Goal: Task Accomplishment & Management: Manage account settings

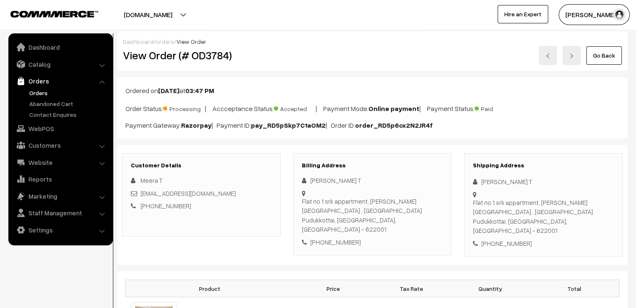
click at [594, 56] on link "Go Back" at bounding box center [604, 55] width 36 height 18
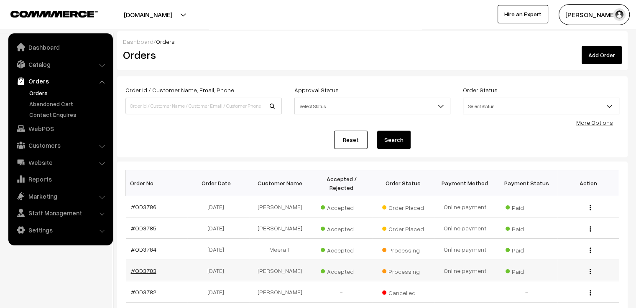
click at [146, 268] on link "#OD3783" at bounding box center [143, 271] width 25 height 7
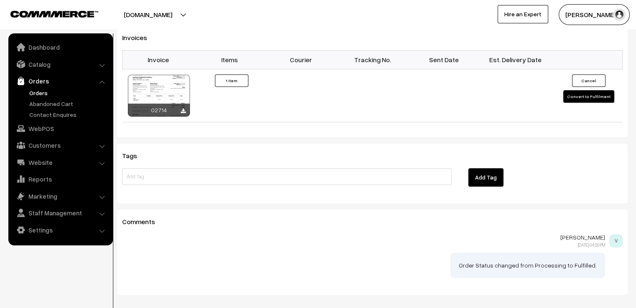
scroll to position [590, 0]
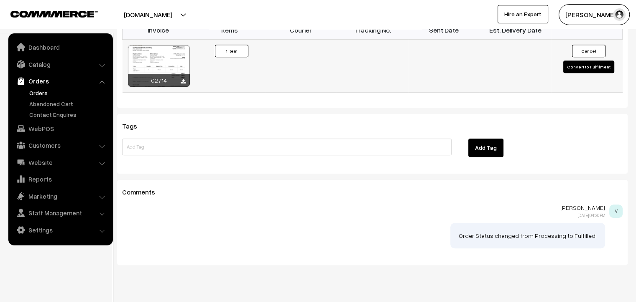
click at [580, 61] on button "Convert to Fulfilment" at bounding box center [588, 67] width 51 height 13
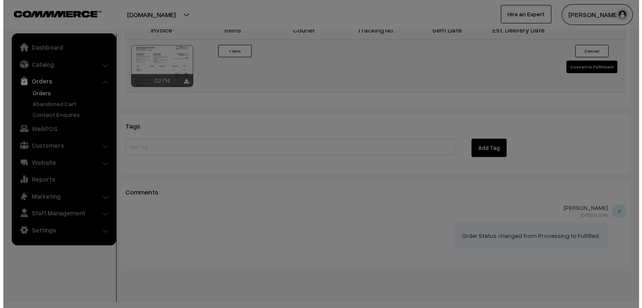
scroll to position [591, 0]
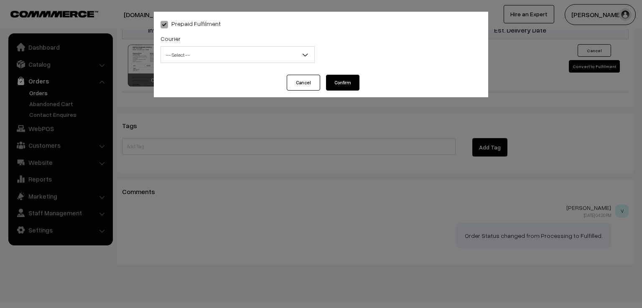
click at [276, 56] on span "-- Select --" at bounding box center [237, 55] width 153 height 15
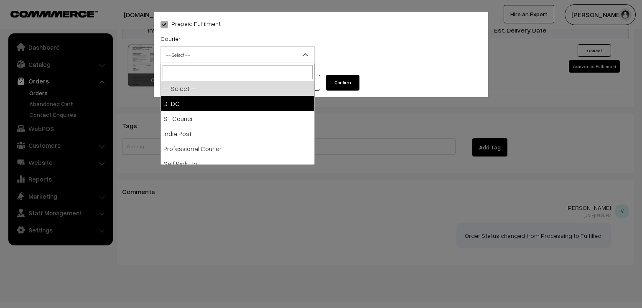
select select "1"
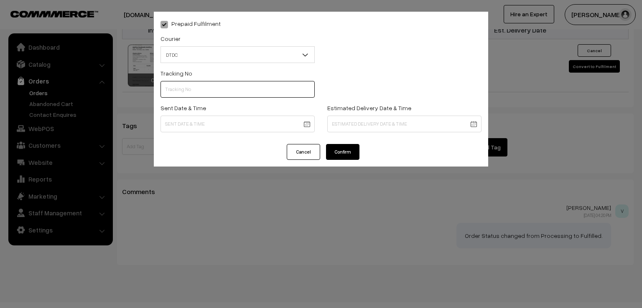
click at [230, 85] on input "text" at bounding box center [238, 89] width 154 height 17
type input "7x108383971"
click at [224, 139] on div "Prepaid Fulfilment Courier -- Select -- DTDC ST Courier India Post Professional…" at bounding box center [321, 78] width 334 height 133
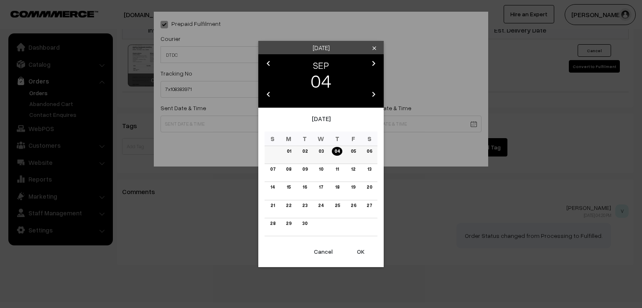
click at [320, 153] on link "03" at bounding box center [321, 151] width 10 height 9
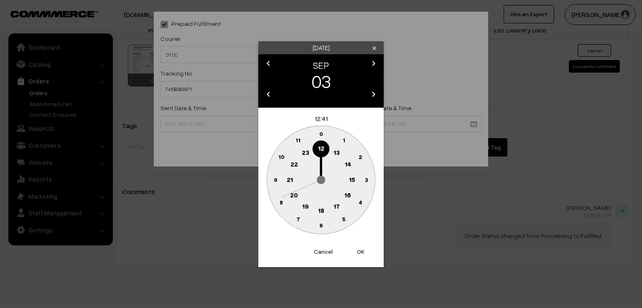
click at [275, 179] on text "9" at bounding box center [275, 179] width 3 height 7
click at [322, 133] on text "0" at bounding box center [321, 133] width 4 height 7
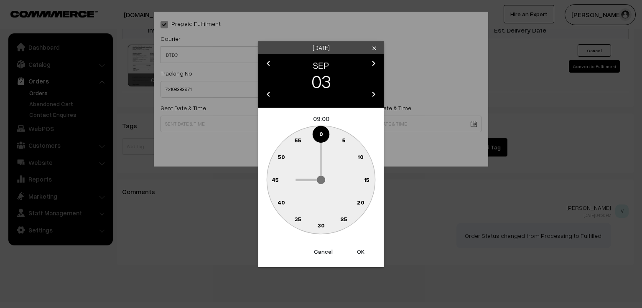
type input "03-09-2025 09:00"
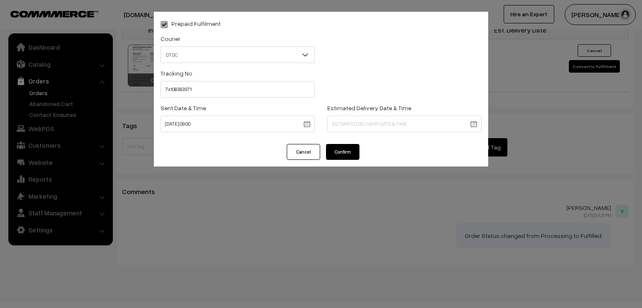
click at [338, 153] on button "Confirm" at bounding box center [342, 152] width 33 height 16
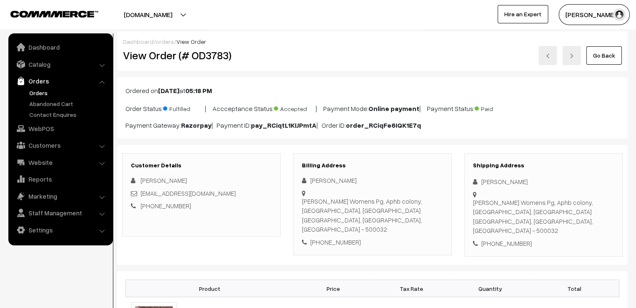
click at [609, 56] on link "Go Back" at bounding box center [604, 55] width 36 height 18
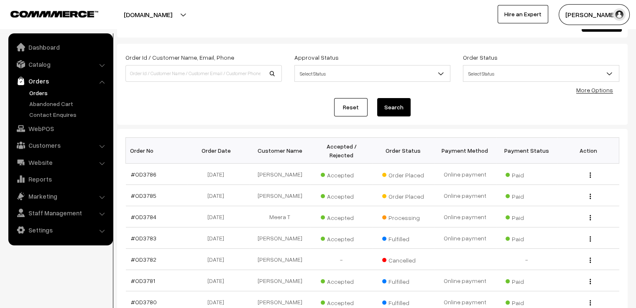
scroll to position [33, 0]
click at [144, 213] on link "#OD3784" at bounding box center [143, 216] width 25 height 7
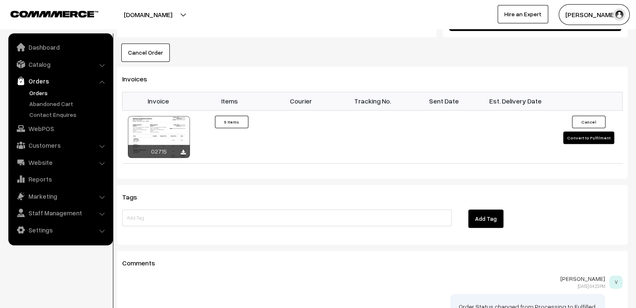
scroll to position [652, 0]
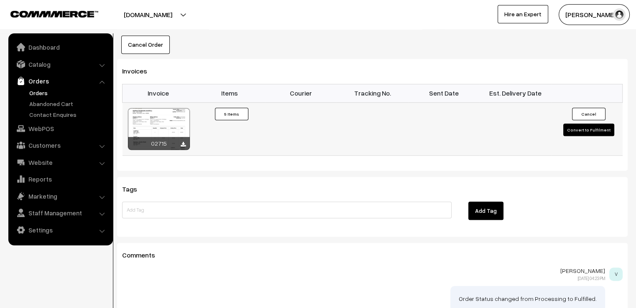
click at [569, 124] on button "Convert to Fulfilment" at bounding box center [588, 130] width 51 height 13
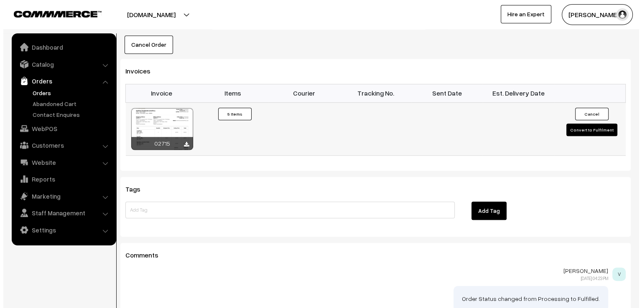
scroll to position [645, 0]
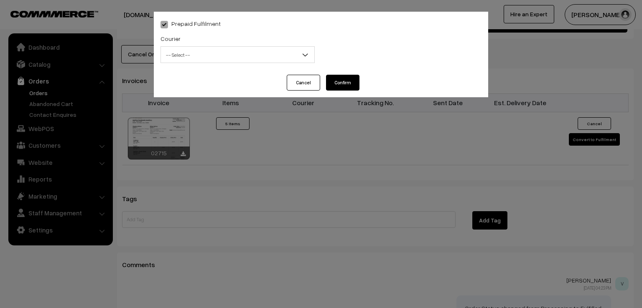
click at [204, 48] on span "-- Select --" at bounding box center [237, 55] width 153 height 15
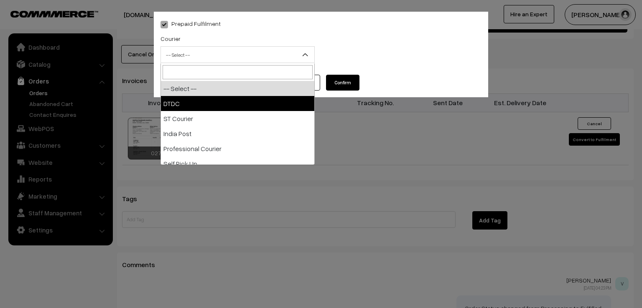
select select "1"
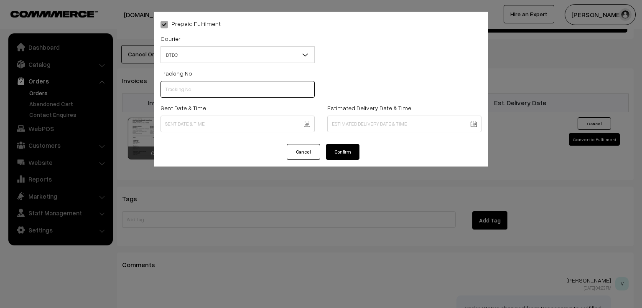
click at [194, 89] on input "text" at bounding box center [238, 89] width 154 height 17
type input "d"
type input "D1005289166"
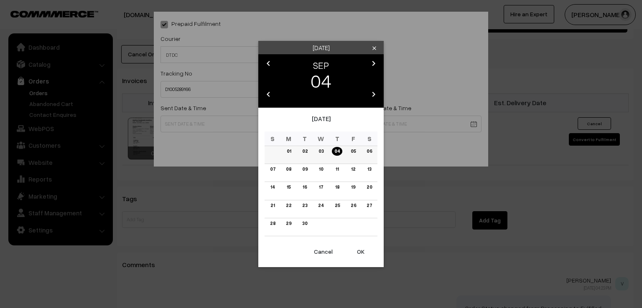
click at [319, 149] on link "03" at bounding box center [321, 151] width 10 height 9
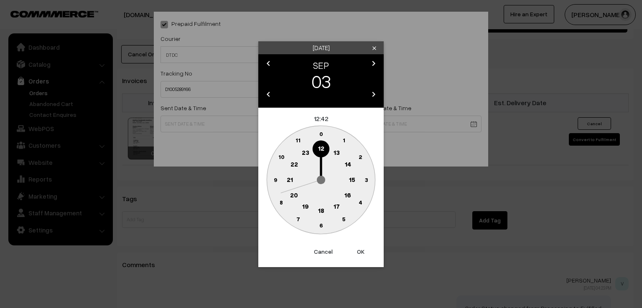
click at [272, 178] on circle at bounding box center [275, 179] width 17 height 17
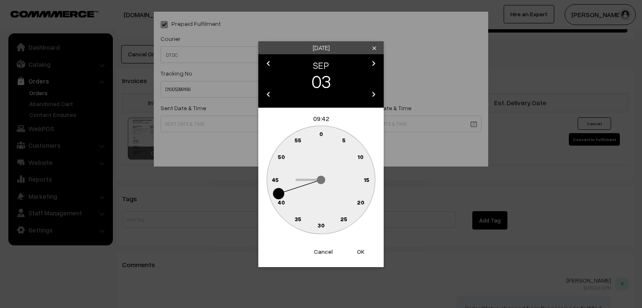
click at [319, 135] on text "0" at bounding box center [321, 133] width 4 height 7
type input "03-09-2025 09:00"
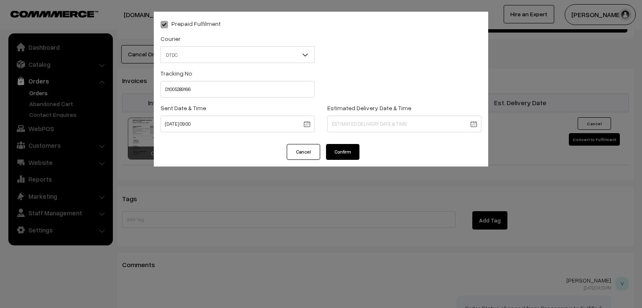
click at [336, 155] on button "Confirm" at bounding box center [342, 152] width 33 height 16
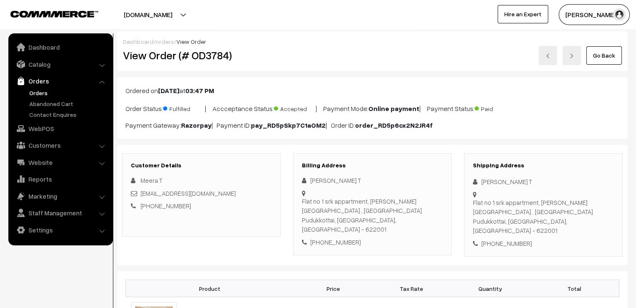
click at [604, 54] on link "Go Back" at bounding box center [604, 55] width 36 height 18
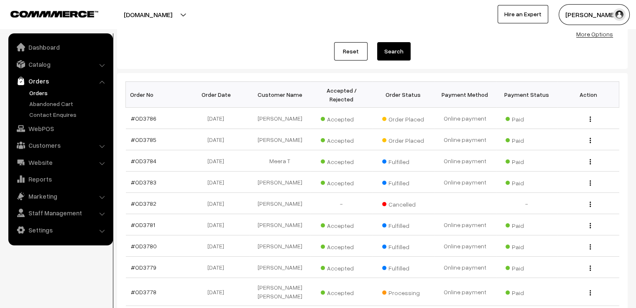
scroll to position [203, 0]
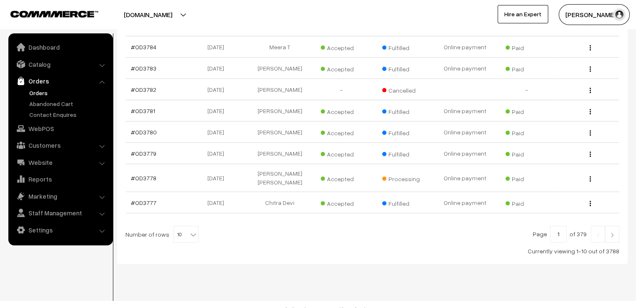
click at [191, 231] on b at bounding box center [193, 235] width 8 height 8
select select "100"
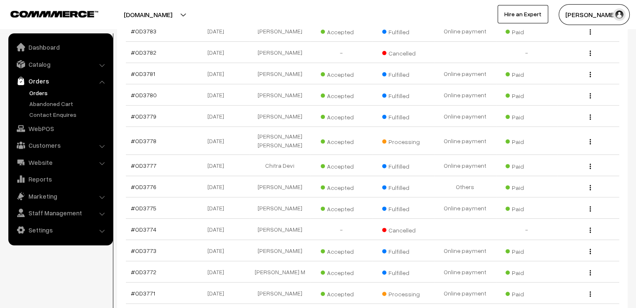
scroll to position [284, 0]
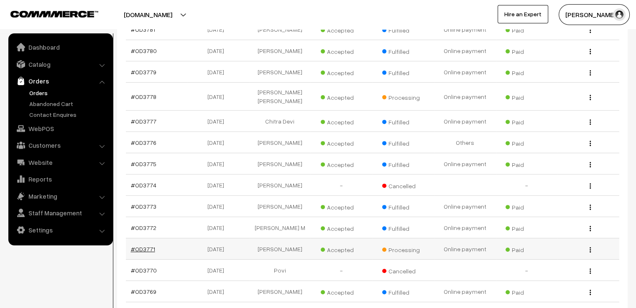
click at [140, 252] on link "#OD3771" at bounding box center [143, 249] width 24 height 7
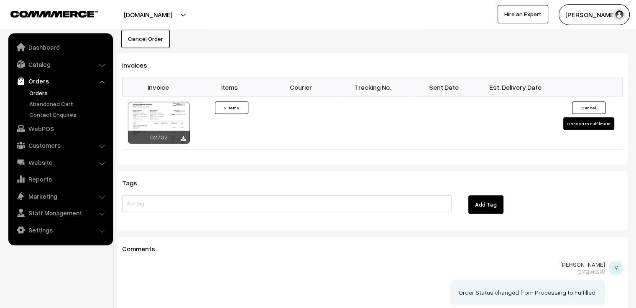
scroll to position [619, 0]
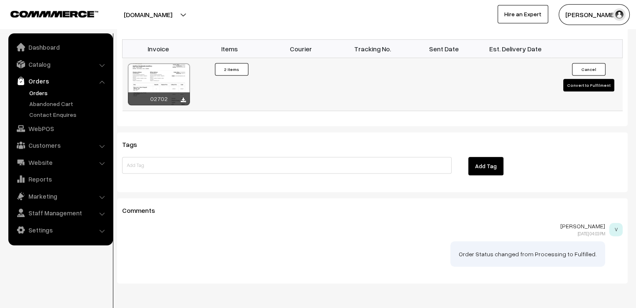
click at [589, 81] on button "Convert to Fulfilment" at bounding box center [588, 85] width 51 height 13
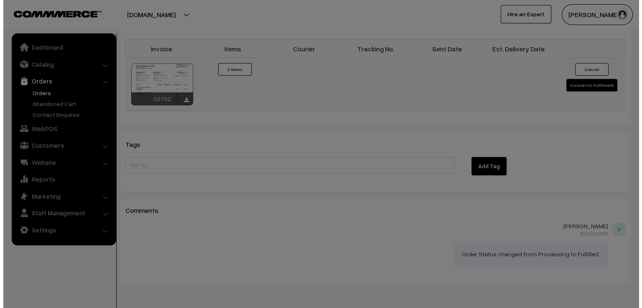
scroll to position [620, 0]
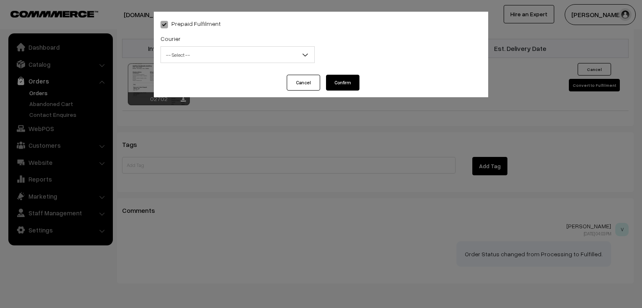
click at [222, 52] on span "-- Select --" at bounding box center [237, 55] width 153 height 15
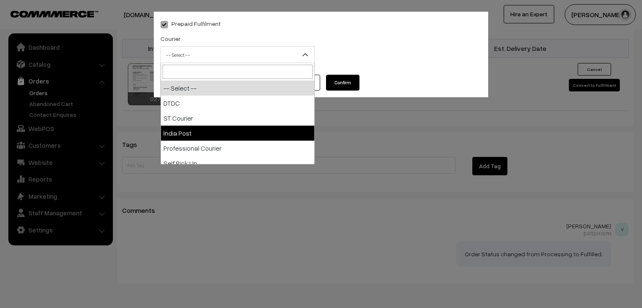
select select "3"
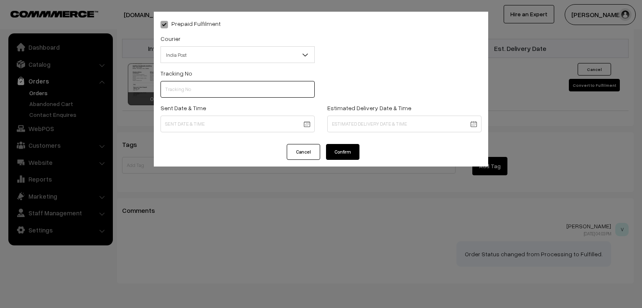
click at [185, 92] on input "text" at bounding box center [238, 89] width 154 height 17
type input "ET531771524IN"
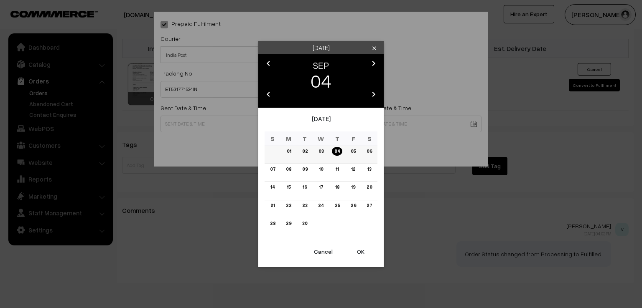
click at [321, 153] on link "03" at bounding box center [321, 151] width 10 height 9
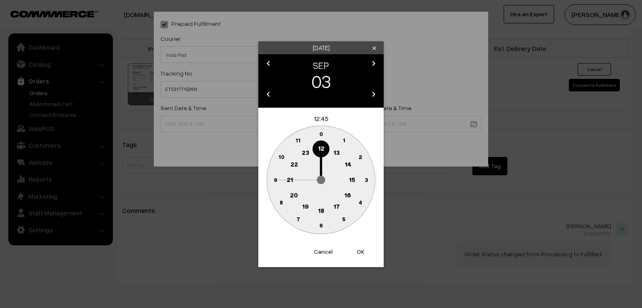
click at [270, 178] on circle at bounding box center [275, 179] width 17 height 17
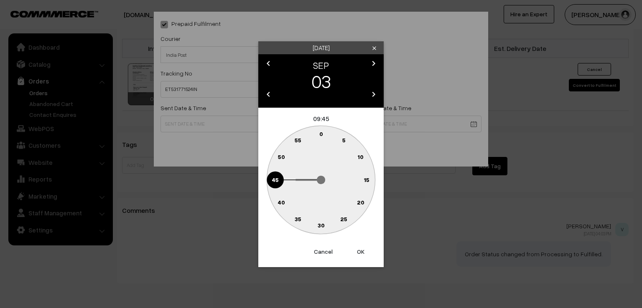
click at [322, 133] on text "0" at bounding box center [321, 133] width 4 height 7
type input "[DATE] 09:00"
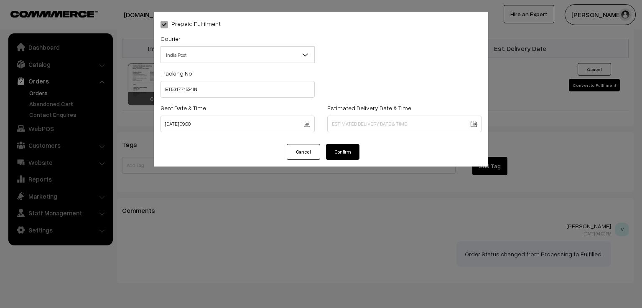
click at [338, 153] on button "Confirm" at bounding box center [342, 152] width 33 height 16
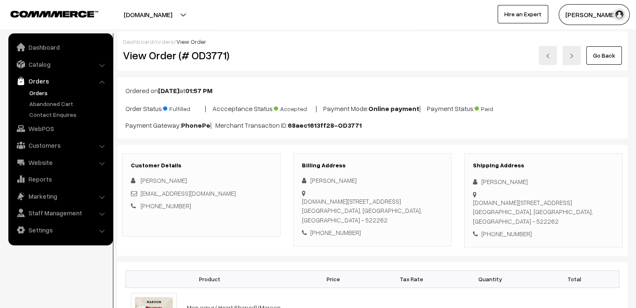
click at [600, 56] on link "Go Back" at bounding box center [604, 55] width 36 height 18
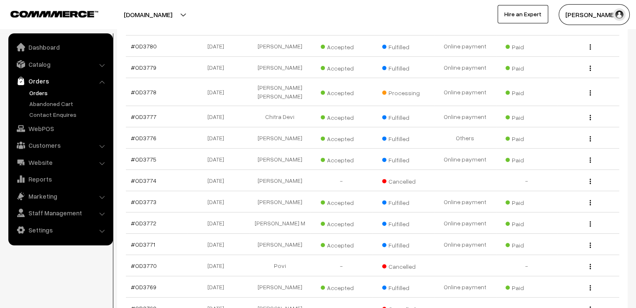
scroll to position [301, 0]
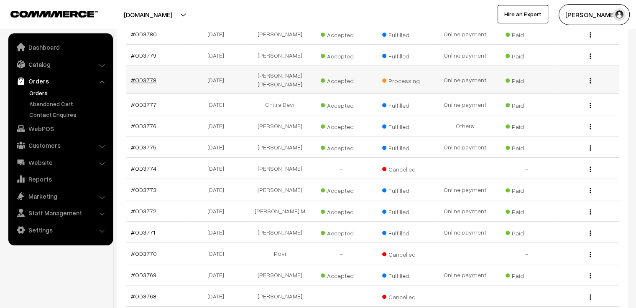
click at [143, 76] on link "#OD3778" at bounding box center [143, 79] width 25 height 7
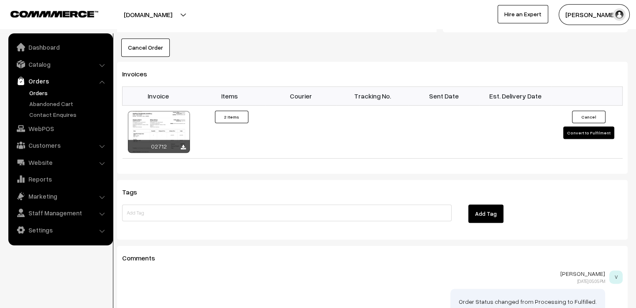
scroll to position [568, 0]
click at [574, 126] on button "Convert to Fulfilment" at bounding box center [588, 132] width 51 height 13
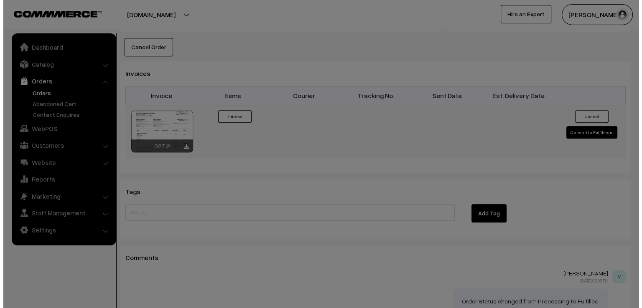
scroll to position [570, 0]
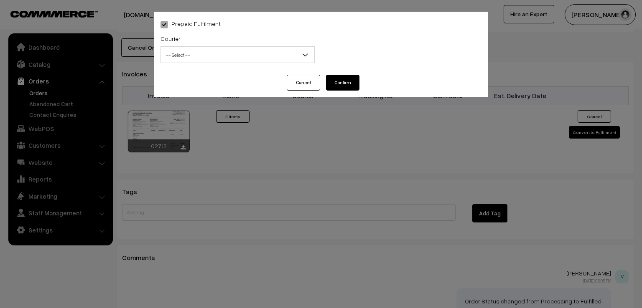
click at [186, 54] on span "-- Select --" at bounding box center [237, 55] width 153 height 15
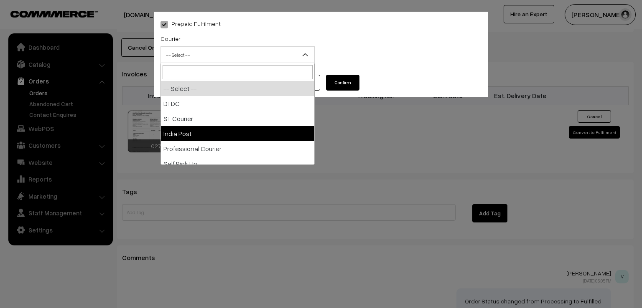
select select "3"
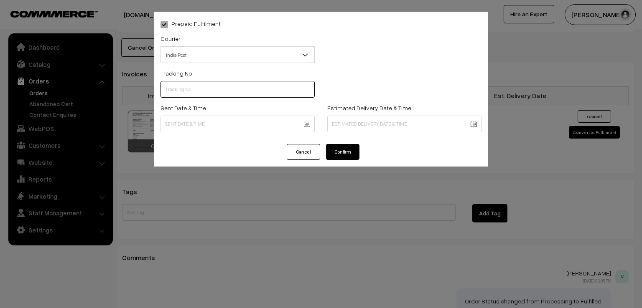
click at [182, 93] on input "text" at bounding box center [238, 89] width 154 height 17
type input "ET802250976IN"
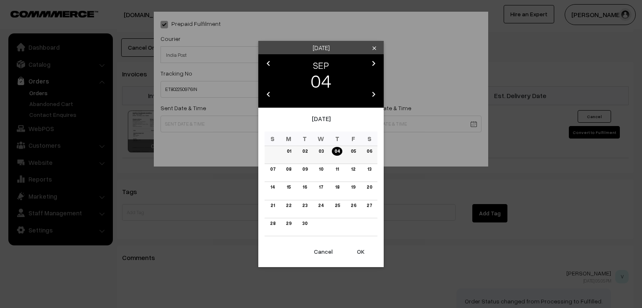
click at [318, 153] on link "03" at bounding box center [321, 151] width 10 height 9
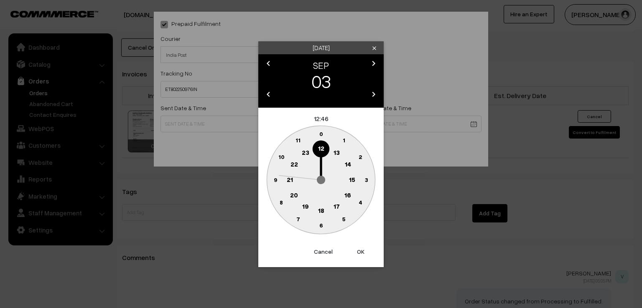
click at [274, 178] on text "9" at bounding box center [275, 179] width 3 height 7
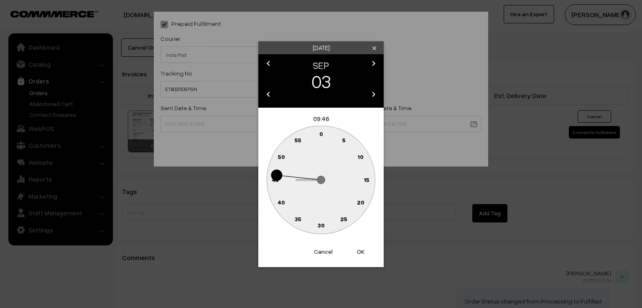
click at [319, 134] on text "0" at bounding box center [321, 133] width 4 height 7
type input "03-09-2025 09:00"
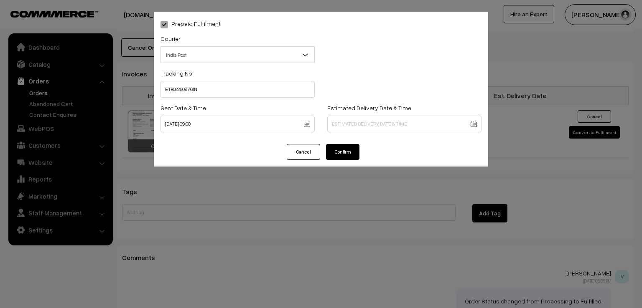
click at [338, 153] on button "Confirm" at bounding box center [342, 152] width 33 height 16
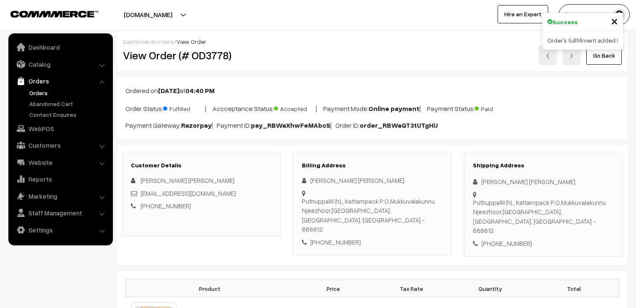
scroll to position [568, 0]
